Goal: Information Seeking & Learning: Learn about a topic

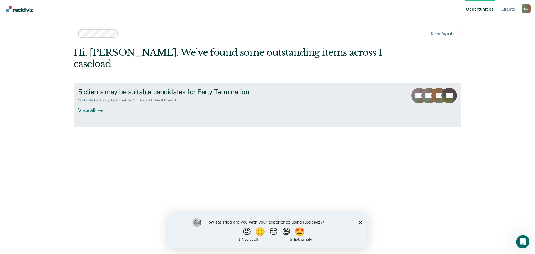
click at [78, 103] on div "View all" at bounding box center [93, 108] width 31 height 11
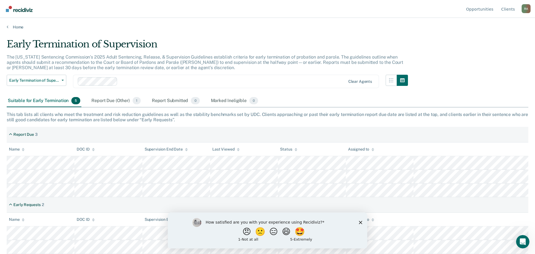
click at [358, 220] on div "How satisfied are you with your experience using Recidiviz? 😠 🙁 😑 😄 🤩 1 - Not a…" at bounding box center [267, 230] width 199 height 36
click at [360, 222] on icon "Close survey" at bounding box center [360, 221] width 3 height 3
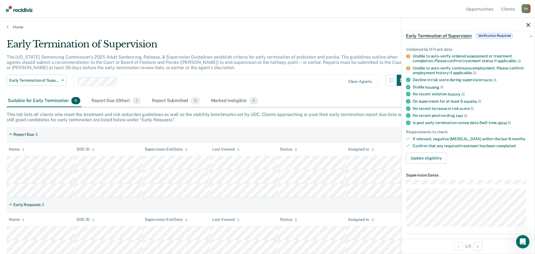
scroll to position [56, 0]
